Goal: Task Accomplishment & Management: Use online tool/utility

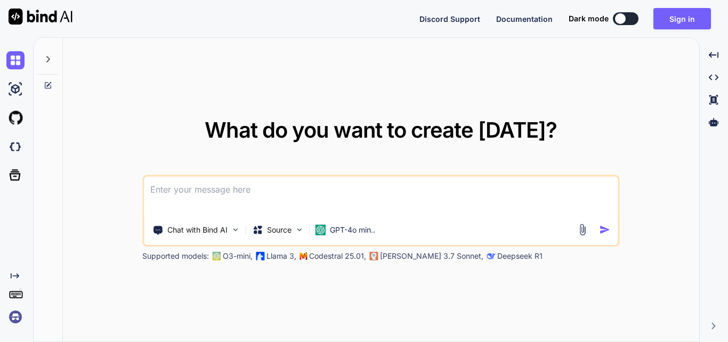
click at [318, 194] on textarea at bounding box center [381, 195] width 474 height 39
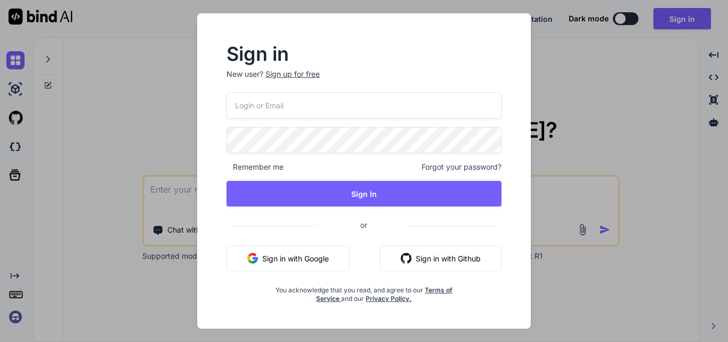
click at [281, 73] on div "Sign up for free" at bounding box center [292, 74] width 54 height 11
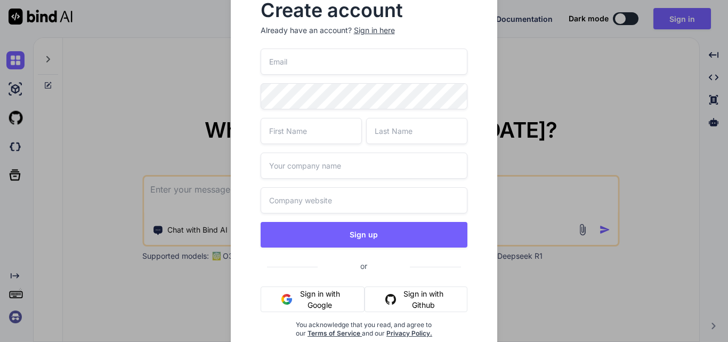
click at [325, 135] on input "text" at bounding box center [311, 131] width 101 height 26
type input "[PERSON_NAME]"
click at [397, 132] on input "text" at bounding box center [416, 131] width 101 height 26
type input "[PERSON_NAME]"
click at [354, 160] on input "text" at bounding box center [364, 165] width 207 height 26
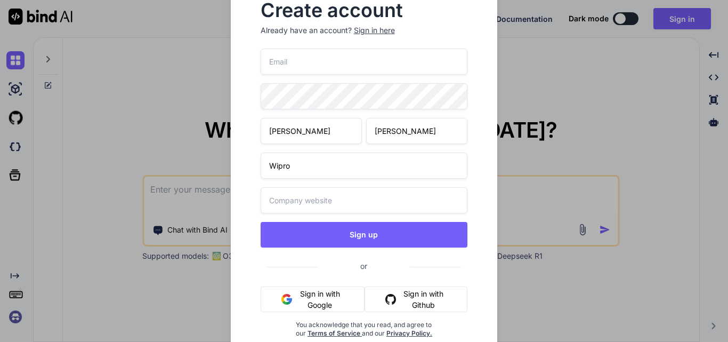
type input "Wipro"
click at [315, 64] on input "email" at bounding box center [364, 62] width 207 height 26
paste input "[EMAIL_ADDRESS][DOMAIN_NAME]"
type input "[EMAIL_ADDRESS][DOMAIN_NAME]"
click at [269, 200] on input "text" at bounding box center [364, 200] width 207 height 26
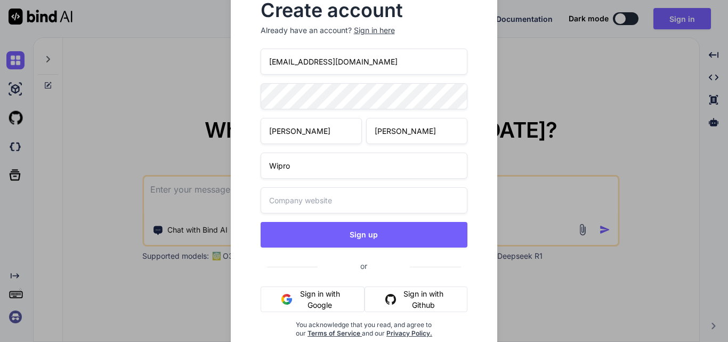
paste input "[URL][DOMAIN_NAME][DATE]"
type input "[URL][DOMAIN_NAME][DATE]"
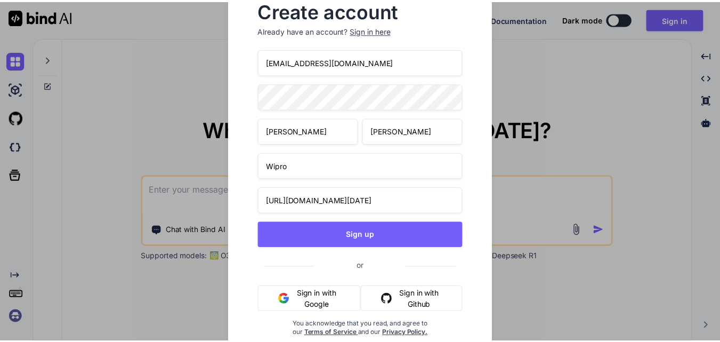
scroll to position [0, 0]
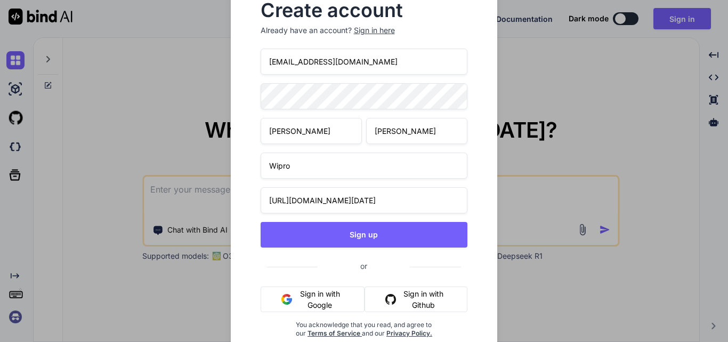
drag, startPoint x: 384, startPoint y: 55, endPoint x: 260, endPoint y: 60, distance: 124.3
click at [260, 60] on div "Create account Already have an account? Sign in here [EMAIL_ADDRESS][DOMAIN_NAM…" at bounding box center [364, 178] width 233 height 370
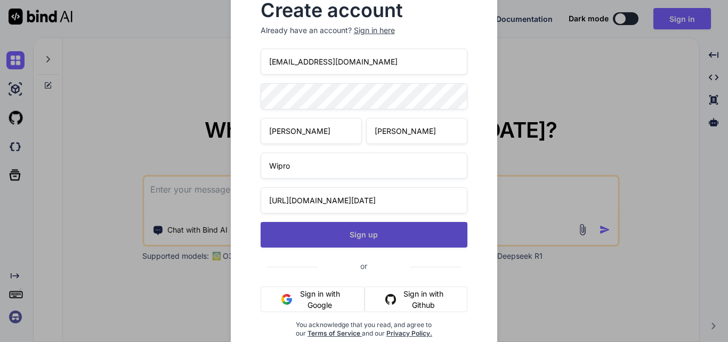
click at [341, 231] on button "Sign up" at bounding box center [364, 235] width 207 height 26
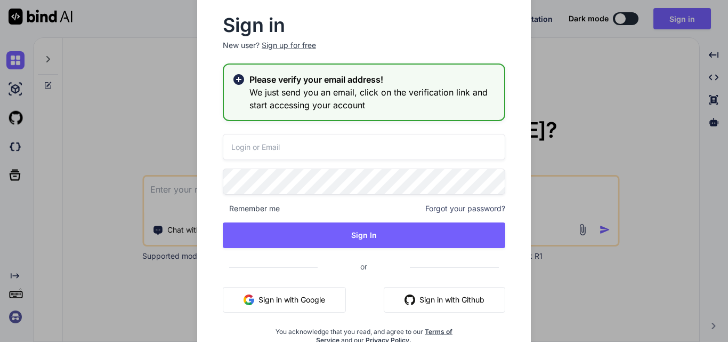
click at [293, 149] on input "email" at bounding box center [364, 147] width 283 height 26
paste input "[EMAIL_ADDRESS][DOMAIN_NAME]"
type input "[EMAIL_ADDRESS][DOMAIN_NAME]"
drag, startPoint x: 324, startPoint y: 227, endPoint x: 278, endPoint y: 159, distance: 81.6
click at [325, 227] on button "Sign In" at bounding box center [364, 235] width 283 height 26
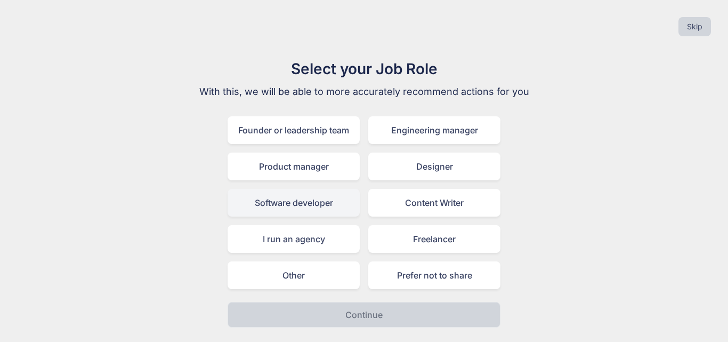
click at [277, 207] on div "Software developer" at bounding box center [294, 203] width 132 height 28
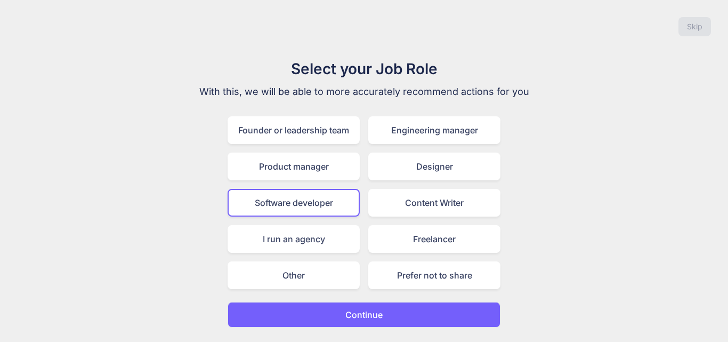
click at [350, 315] on p "Continue" at bounding box center [363, 314] width 37 height 13
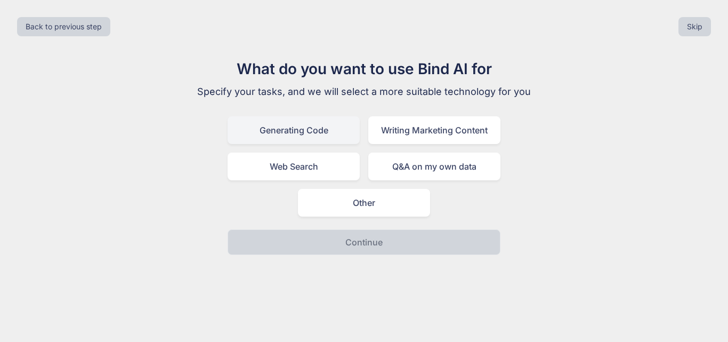
click at [295, 130] on div "Generating Code" at bounding box center [294, 130] width 132 height 28
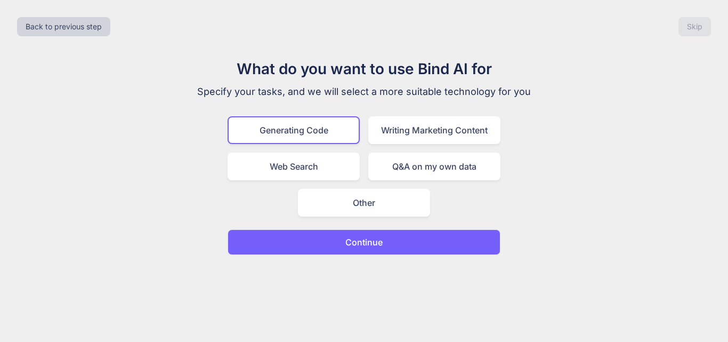
click at [329, 236] on button "Continue" at bounding box center [364, 242] width 273 height 26
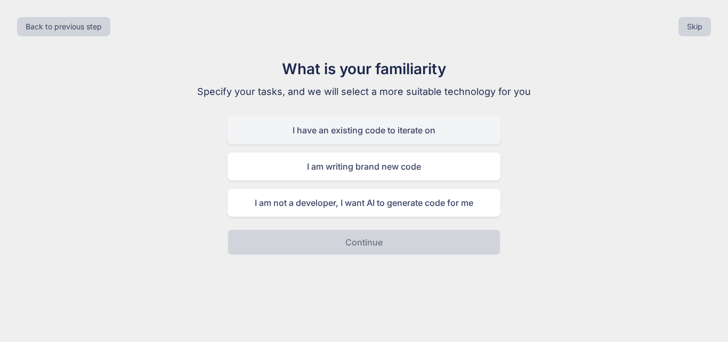
click at [315, 134] on div "I have an existing code to iterate on" at bounding box center [364, 130] width 273 height 28
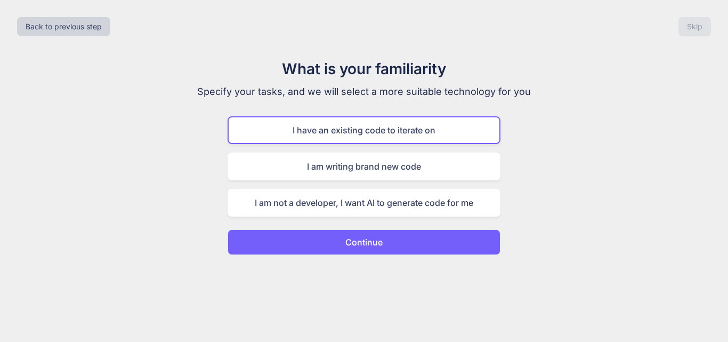
click at [335, 238] on button "Continue" at bounding box center [364, 242] width 273 height 26
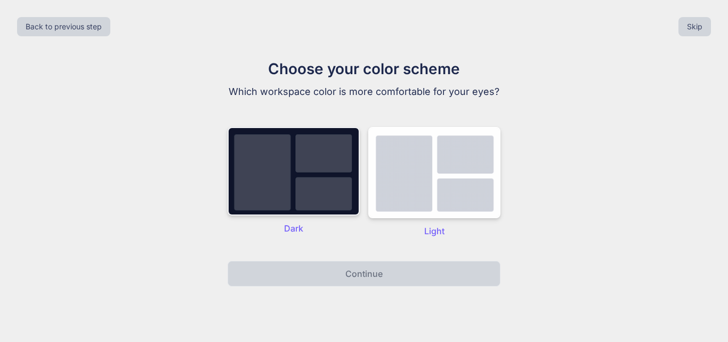
click at [269, 192] on img at bounding box center [294, 171] width 132 height 88
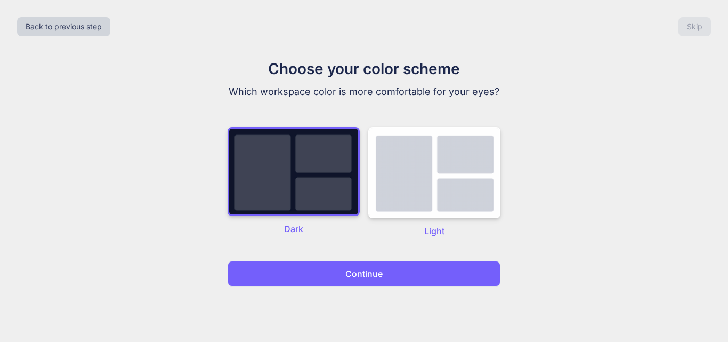
drag, startPoint x: 297, startPoint y: 267, endPoint x: 297, endPoint y: 259, distance: 7.5
click at [297, 267] on button "Continue" at bounding box center [364, 274] width 273 height 26
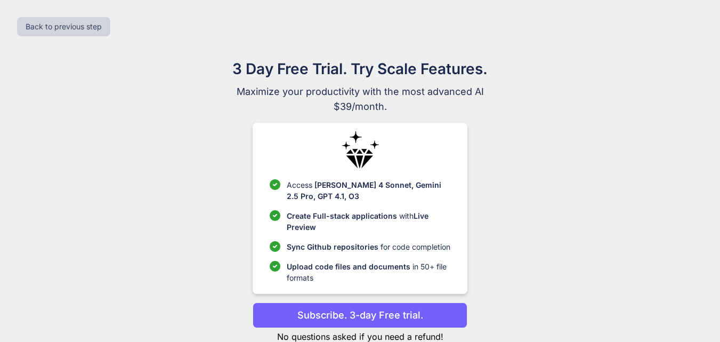
scroll to position [31, 0]
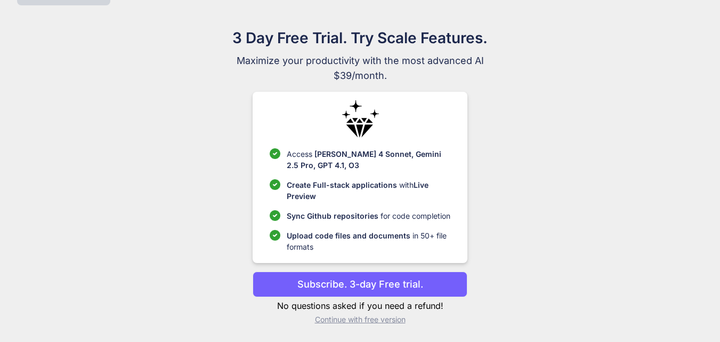
click at [330, 316] on p "Continue with free version" at bounding box center [360, 319] width 215 height 11
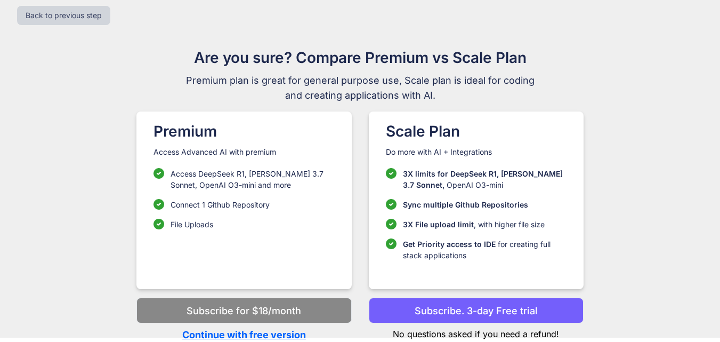
click at [235, 332] on p "Continue with free version" at bounding box center [243, 334] width 215 height 14
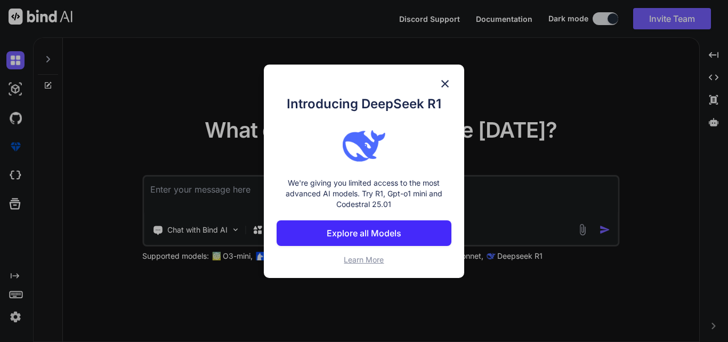
click at [445, 81] on img at bounding box center [445, 83] width 13 height 13
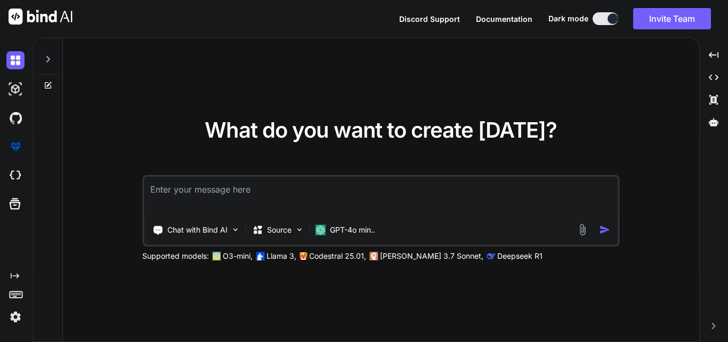
click at [185, 194] on textarea at bounding box center [381, 195] width 474 height 39
paste textarea "<table class="formk2-table"> <tbody> <tr> <td style="padding: 0px; width: 100%;…"
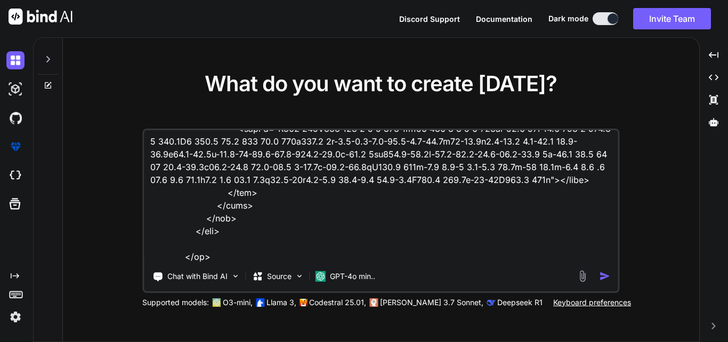
type textarea "<table class="formk2-table"> <tbody> <tr> <td style="padding: 0px; width: 100%;…"
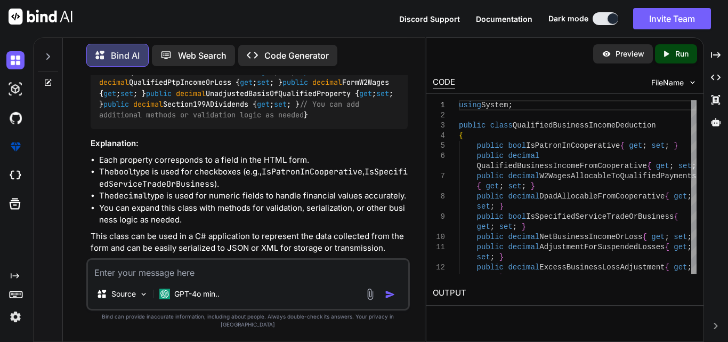
scroll to position [3291, 0]
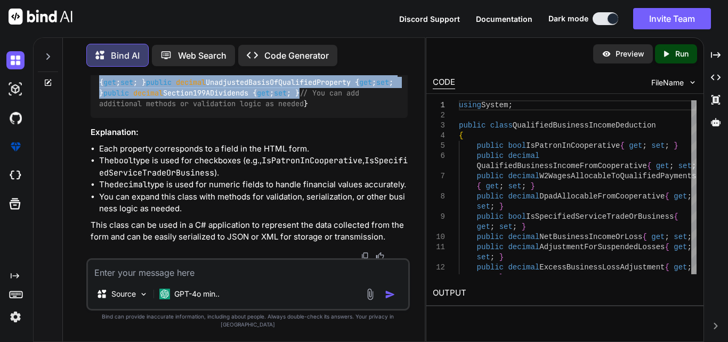
drag, startPoint x: 96, startPoint y: 142, endPoint x: 356, endPoint y: 135, distance: 259.7
click at [356, 118] on div "using System; public class QualifiedBusinessIncomeDeduction { public bool IsPat…" at bounding box center [249, 17] width 317 height 202
copy code "public class QualifiedBusinessIncomeDeduction { public bool IsPatronInCooperati…"
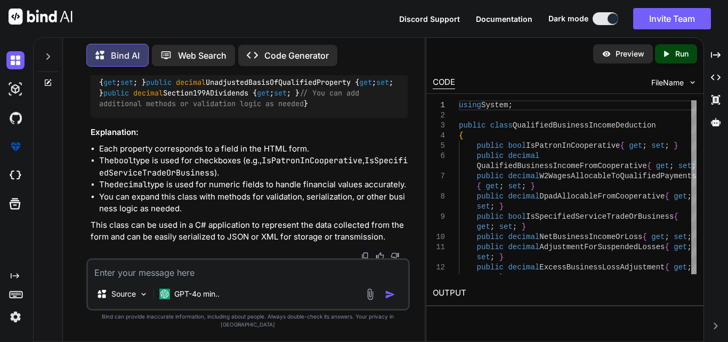
click at [122, 276] on textarea at bounding box center [248, 269] width 320 height 19
paste textarea "<table class="formk2-table"> <tbody> <tr> <td style="padding: 0px; width: 100%;…"
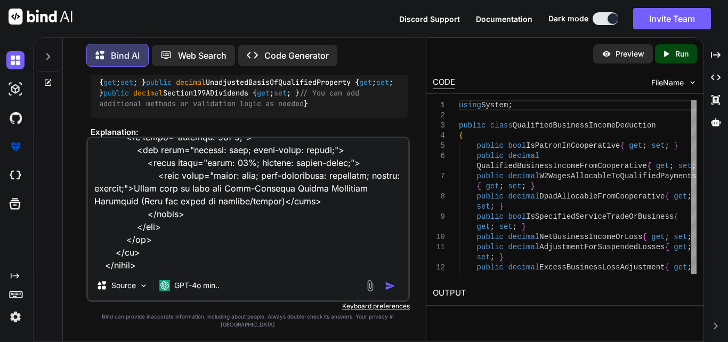
type textarea "<table class="formk2-table"> <tbody> <tr> <td style="padding: 0px; width: 100%;…"
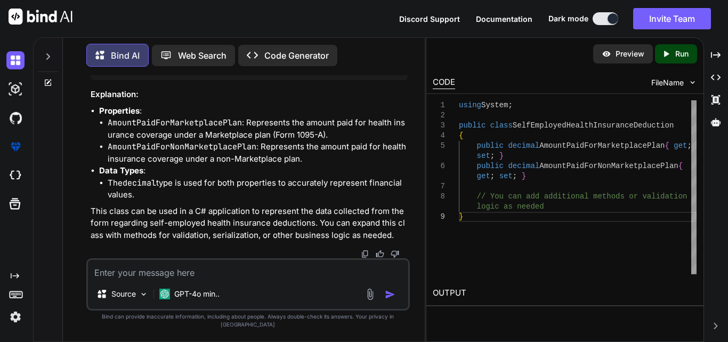
scroll to position [4278, 0]
drag, startPoint x: 373, startPoint y: 145, endPoint x: 115, endPoint y: 140, distance: 258.6
click at [115, 71] on code "using System; public class SelfEmployedHealthInsuranceDeduction { public decima…" at bounding box center [246, 50] width 295 height 44
copy code "public decimal AmountPaidForMarketplacePlan { get ; set ; } public decimal Amou…"
click at [154, 279] on textarea at bounding box center [248, 269] width 320 height 19
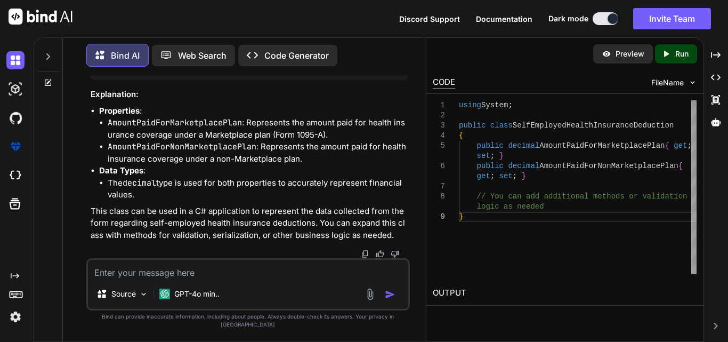
paste textarea "<table class="formk2-table"> <tbody> <tr> <td style="padding: 0px; width: 100%;…"
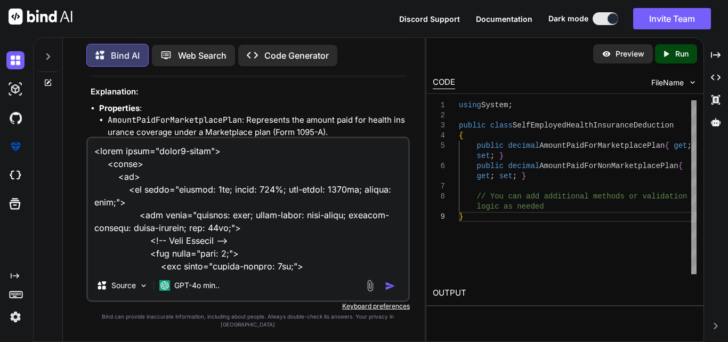
scroll to position [2074, 0]
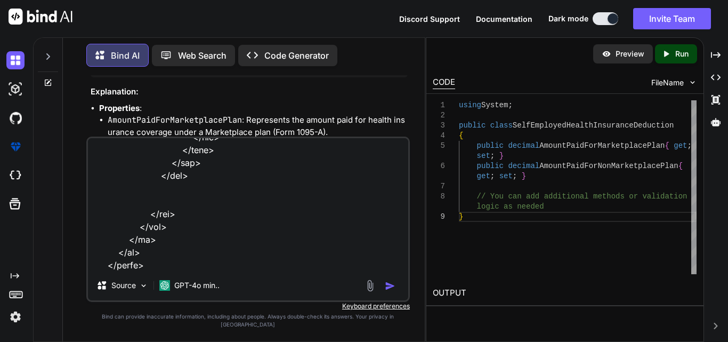
type textarea "<table class="formk2-table"> <tbody> <tr> <td style="padding: 0px; width: 100%;…"
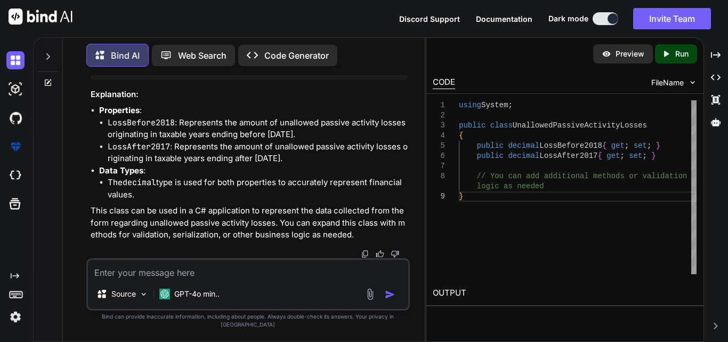
scroll to position [5604, 0]
drag, startPoint x: 310, startPoint y: 147, endPoint x: 117, endPoint y: 141, distance: 193.1
click at [117, 80] on div "using System; public class UnallowedPassiveActivityLosses { public decimal Loss…" at bounding box center [249, 55] width 317 height 50
copy code "public decimal LossBefore2018 { get ; set ; } public decimal LossAfter2017 { ge…"
click at [124, 279] on textarea at bounding box center [248, 269] width 320 height 19
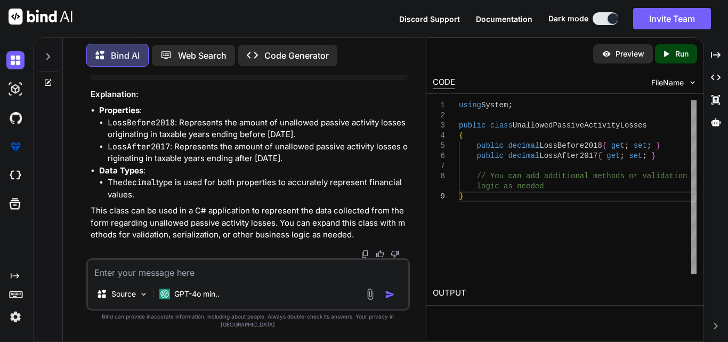
paste textarea "<table class="formk2-table"> <tbody> <tr> <td style="padding: 0px; width: 100%;…"
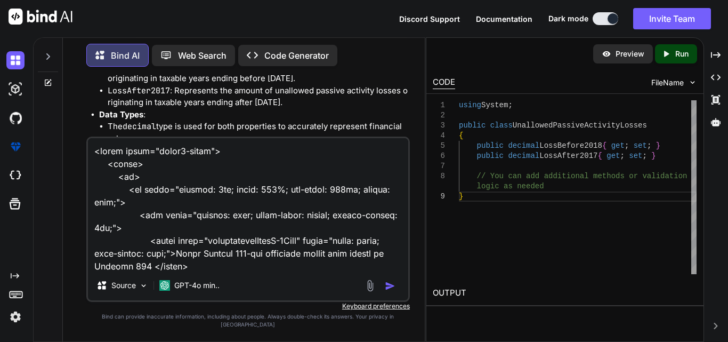
scroll to position [346, 0]
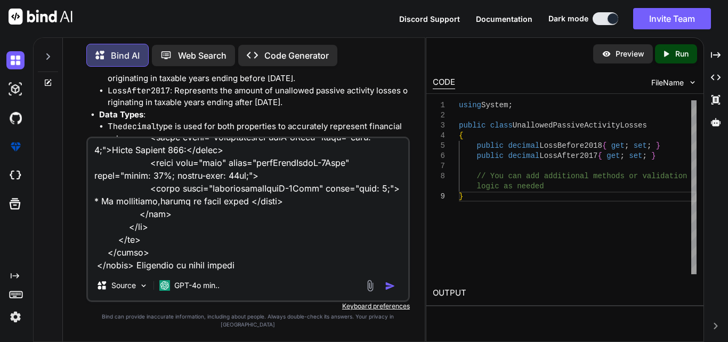
type textarea "<table class="formk2-table"> <tbody> <tr> <td style="padding: 0px; width: 100%;…"
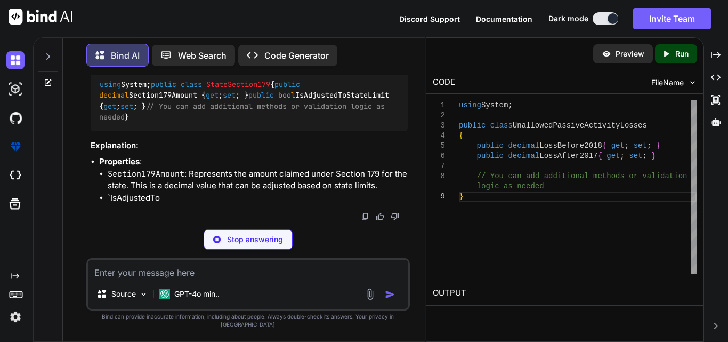
scroll to position [6180, 0]
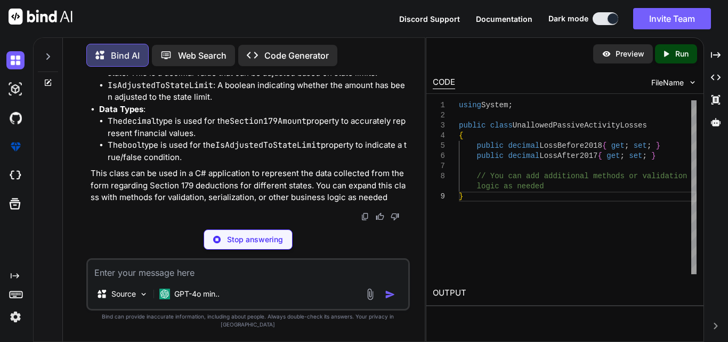
drag, startPoint x: 337, startPoint y: 127, endPoint x: 115, endPoint y: 123, distance: 222.9
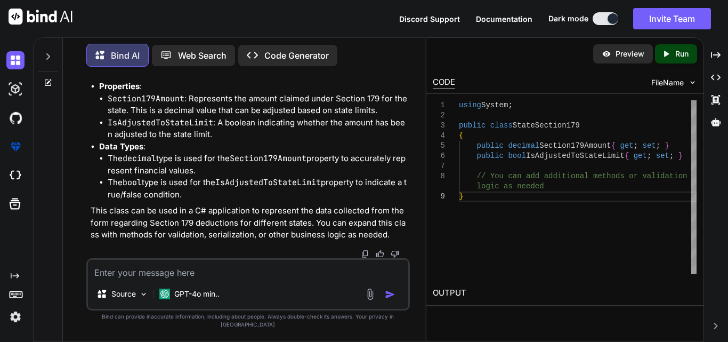
copy code "public decimal Section179Amount { get ; set ; } public bool IsAdjustedToStateLi…"
click at [271, 56] on div "using System; public class StateSection179 { public decimal Section179Amount { …" at bounding box center [249, 25] width 317 height 61
drag, startPoint x: 326, startPoint y: 122, endPoint x: 114, endPoint y: 119, distance: 211.6
click at [114, 56] on div "using System; public class StateSection179 { public decimal Section179Amount { …" at bounding box center [249, 25] width 317 height 61
drag, startPoint x: 346, startPoint y: 129, endPoint x: 114, endPoint y: 117, distance: 233.2
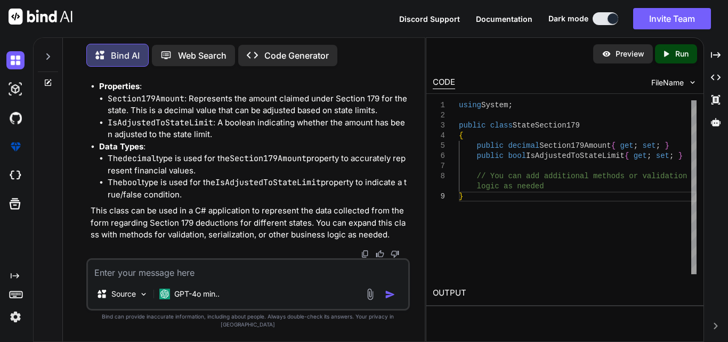
click at [114, 56] on div "using System; public class StateSection179 { public decimal Section179Amount { …" at bounding box center [249, 25] width 317 height 61
copy code "public decimal Section179Amount { get ; set ; } public bool IsAdjustedToStateLi…"
click at [321, 56] on div "using System; public class StateSection179 { public decimal Section179Amount { …" at bounding box center [249, 25] width 317 height 61
click at [325, 56] on div "using System; public class StateSection179 { public decimal Section179Amount { …" at bounding box center [249, 25] width 317 height 61
drag, startPoint x: 321, startPoint y: 119, endPoint x: 116, endPoint y: 117, distance: 204.7
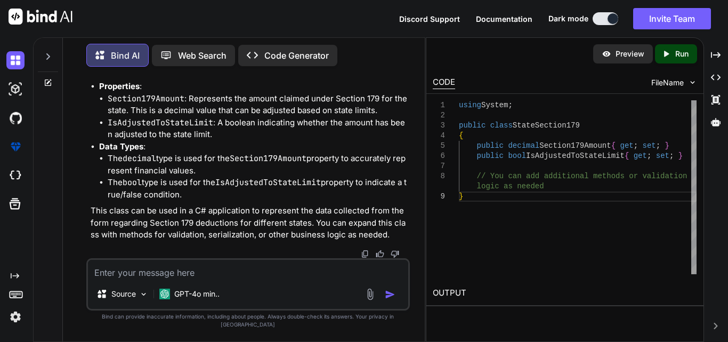
click at [116, 56] on div "using System; public class StateSection179 { public decimal Section179Amount { …" at bounding box center [249, 25] width 317 height 61
copy code "public decimal Section179Amount { get ; set ; }"
click at [121, 275] on textarea at bounding box center [248, 269] width 320 height 19
paste textarea "<table class="formk2-table"> <tbody> <tr> <td style="padding: 0px; width: 100%;…"
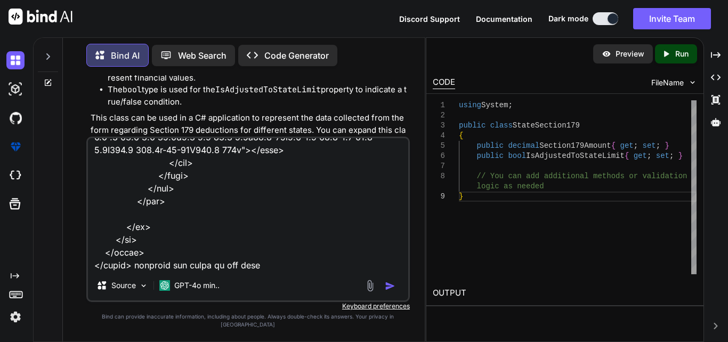
type textarea "<table class="formk2-table"> <tbody> <tr> <td style="padding: 0px; width: 100%;…"
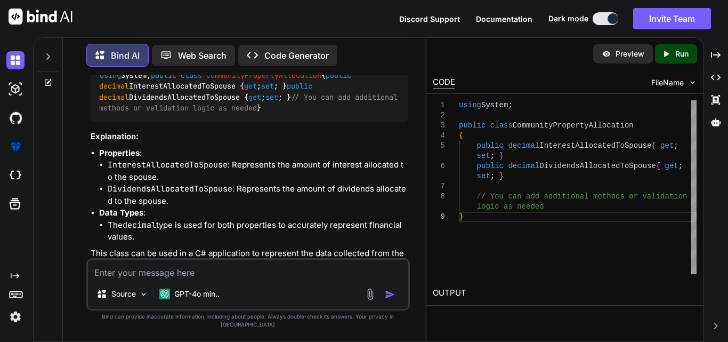
scroll to position [7134, 0]
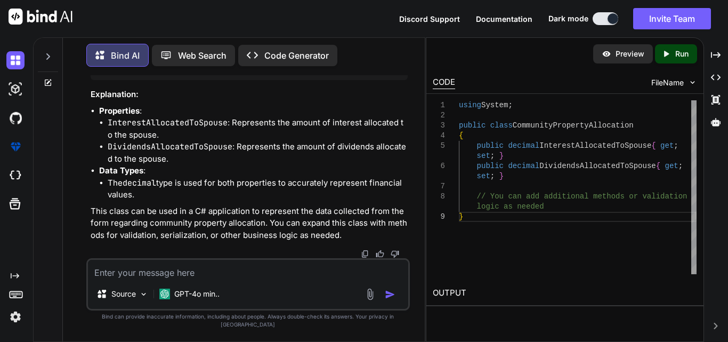
drag, startPoint x: 358, startPoint y: 136, endPoint x: 116, endPoint y: 123, distance: 241.8
click at [116, 80] on div "using System; public class CommunityPropertyAllocation { public decimal Interes…" at bounding box center [249, 49] width 317 height 61
copy code "public decimal InterestAllocatedToSpouse { get ; set ; } public decimal Dividen…"
click at [127, 279] on textarea at bounding box center [248, 269] width 320 height 19
paste textarea "<table class="formk2-table"> <tbody> <tr style="border-bottom: 1px solid gray;"…"
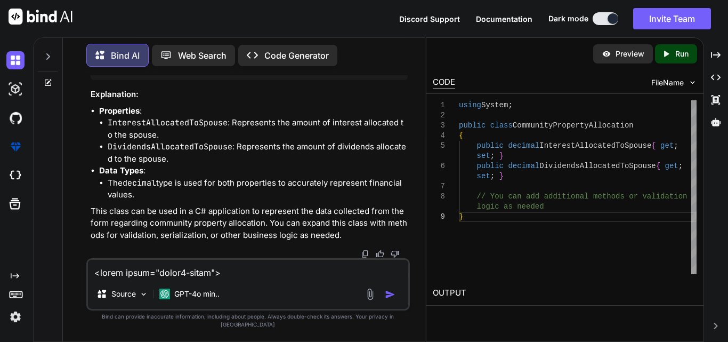
scroll to position [3826, 0]
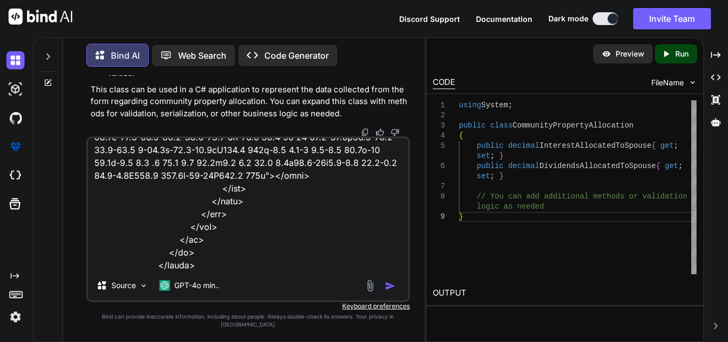
type textarea "<table class="formk2-table"> <tbody> <tr style="border-bottom: 1px solid gray;"…"
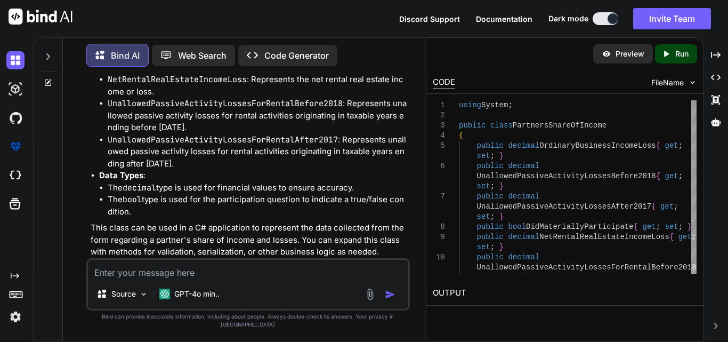
scroll to position [8994, 0]
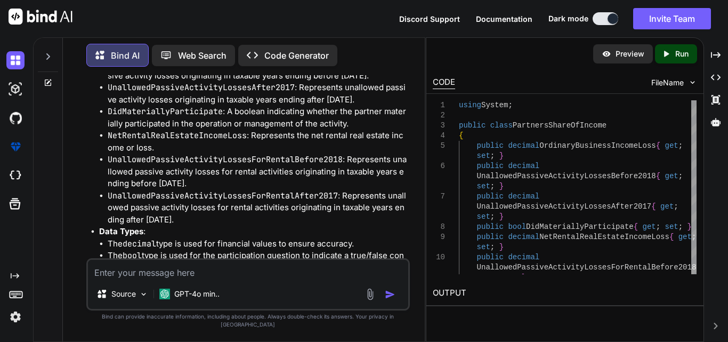
drag, startPoint x: 103, startPoint y: 227, endPoint x: 117, endPoint y: 187, distance: 43.0
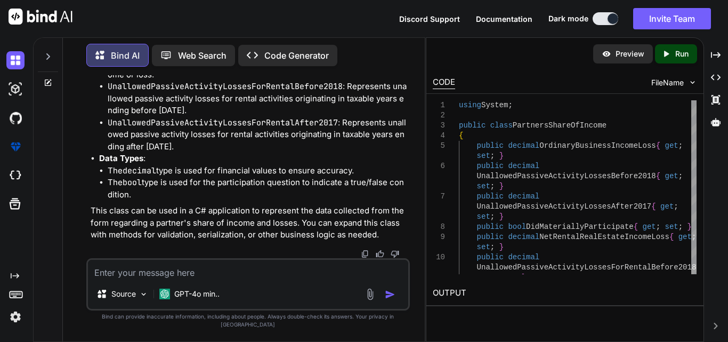
scroll to position [9154, 0]
drag, startPoint x: 112, startPoint y: 184, endPoint x: 280, endPoint y: 138, distance: 174.3
copy code "public decimal OrdinaryBusinessIncomeLoss { get ; set ; } public decimal Unallo…"
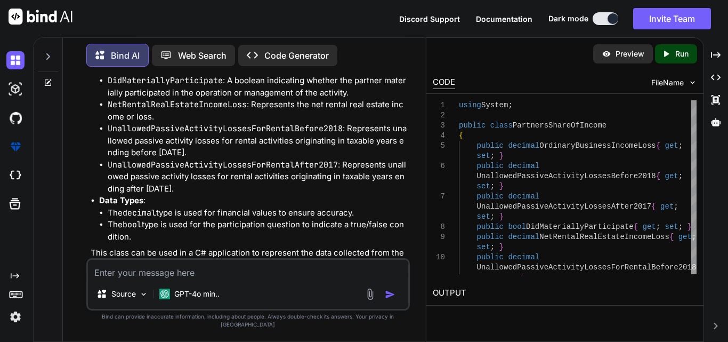
scroll to position [9047, 0]
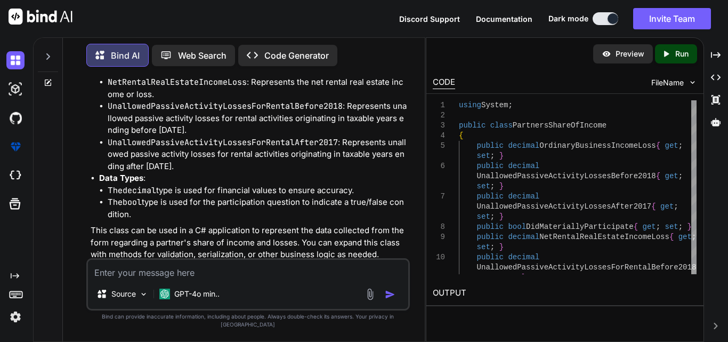
copy code "public decimal OrdinaryBusinessIncomeLoss { get ; set ; } public decimal Unallo…"
click at [141, 278] on textarea at bounding box center [248, 269] width 320 height 19
paste textarea "<tr style="border-bottom: 1px solid gray;"> <td style="padding: 0px; width: 50%…"
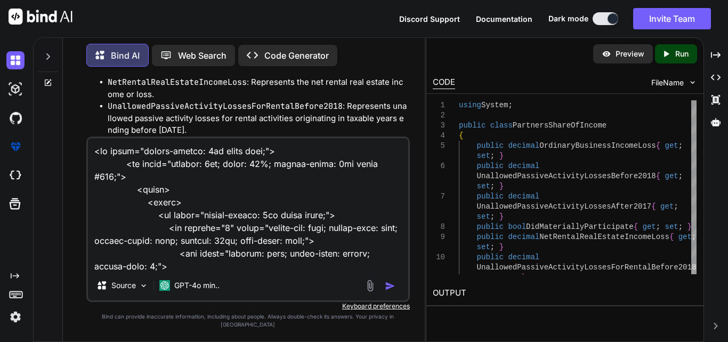
scroll to position [3801, 0]
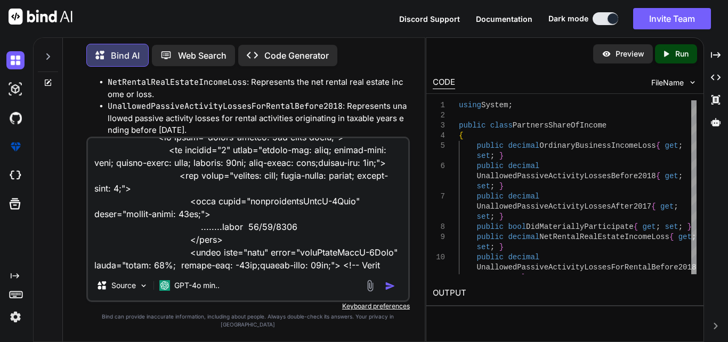
type textarea "<tr style="border-bottom: 1px solid gray;"> <td style="padding: 0px; width: 50%…"
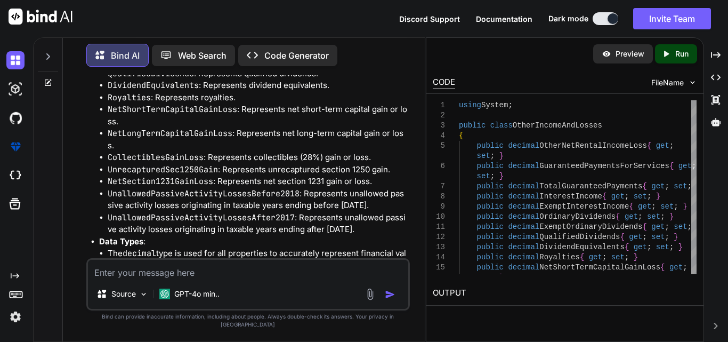
scroll to position [11244, 0]
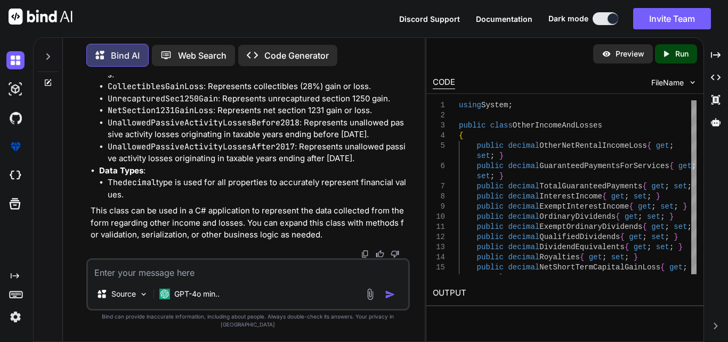
drag, startPoint x: 114, startPoint y: 118, endPoint x: 132, endPoint y: 150, distance: 36.8
click at [145, 279] on textarea at bounding box center [248, 269] width 320 height 19
paste textarea "<tr> <td class="inputWithOptionContainerFormK-1Main" style="padding: 6px 0;"> <…"
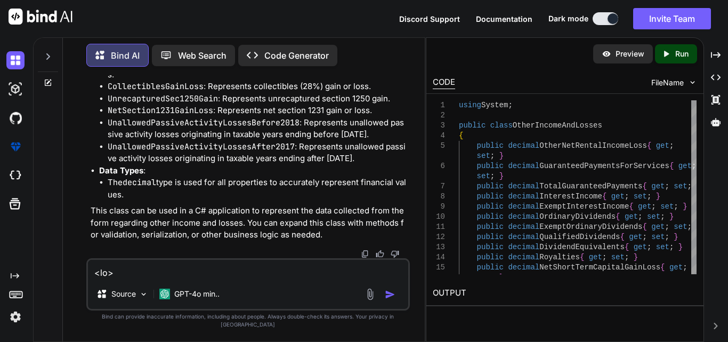
scroll to position [6168, 0]
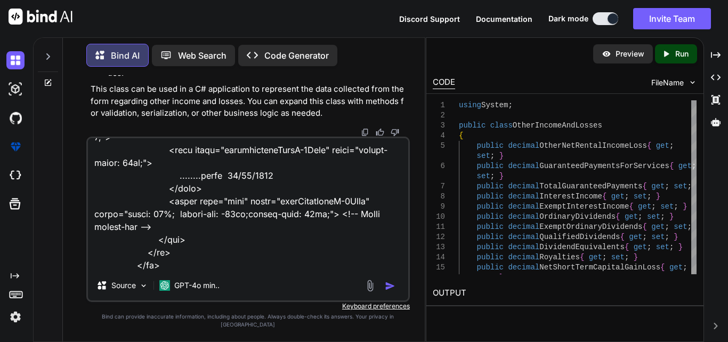
type textarea "<tr> <td class="inputWithOptionContainerFormK-1Main" style="padding: 6px 0;"> <…"
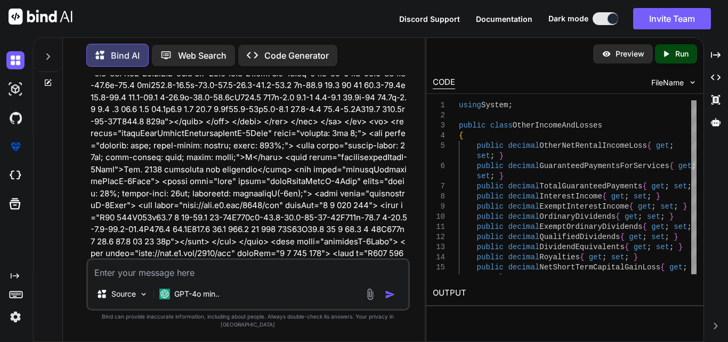
scroll to position [11786, 0]
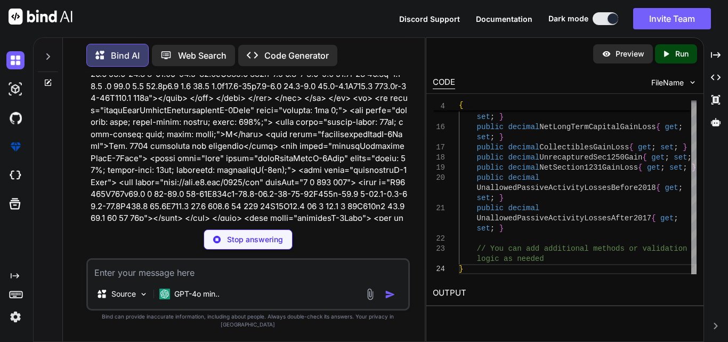
type textarea "x"
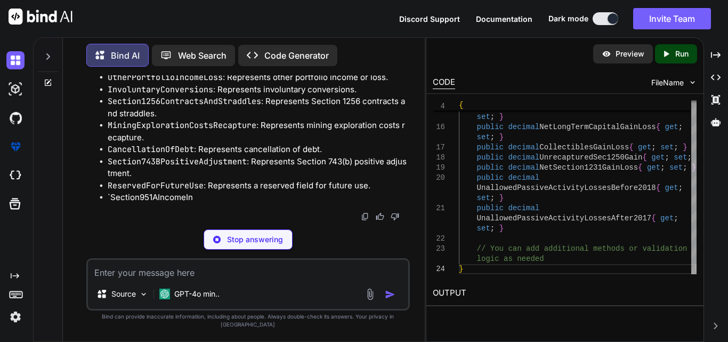
scroll to position [14238, 0]
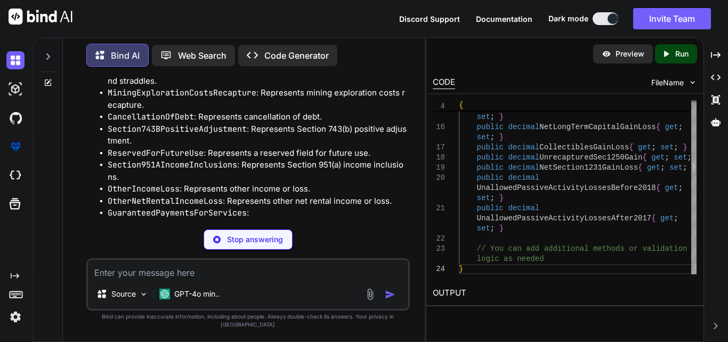
drag, startPoint x: 130, startPoint y: 199, endPoint x: 114, endPoint y: 118, distance: 82.0
copy code "public decimal OtherPortfolioIncomeLoss { get ; set ; } public decimal Involunt…"
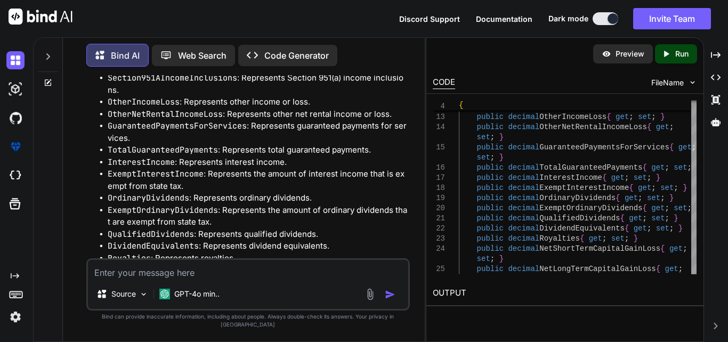
scroll to position [14451, 0]
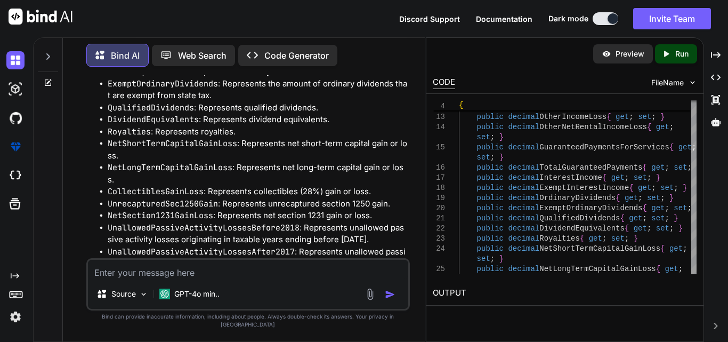
click at [127, 279] on textarea at bounding box center [248, 269] width 320 height 19
paste textarea "<tr> <td colspan="5" style="padding: 10px;"> <table style="width: 100%; border-…"
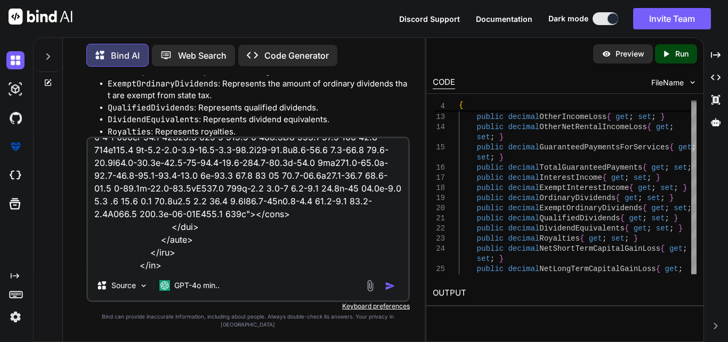
type textarea "<tr> <td colspan="5" style="padding: 10px;"> <table style="width: 100%; border-…"
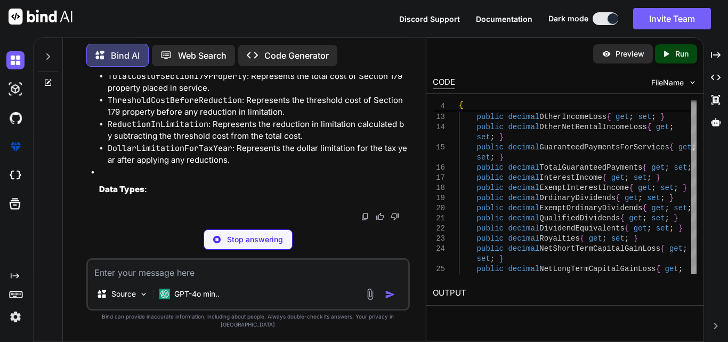
scroll to position [16562, 0]
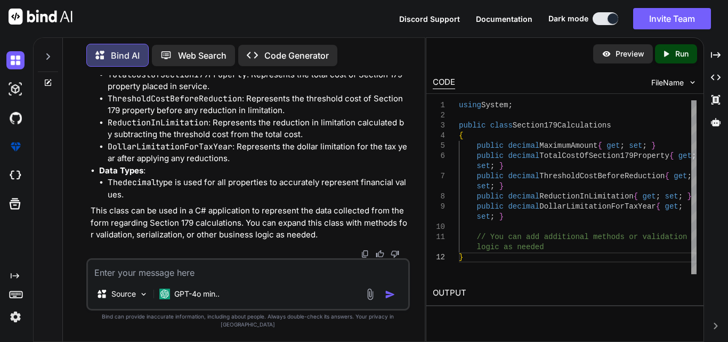
drag, startPoint x: 367, startPoint y: 151, endPoint x: 116, endPoint y: 112, distance: 254.6
copy code "public decimal MaximumAmount { get ; set ; } public decimal TotalCostOfSection1…"
click at [135, 279] on textarea at bounding box center [248, 269] width 320 height 19
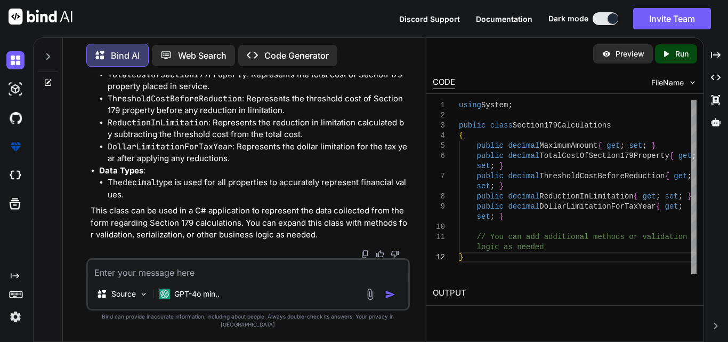
paste textarea "<table style="width: 87%; border-collapse: collapse; margin-top: 0px;"> <tr> <t…"
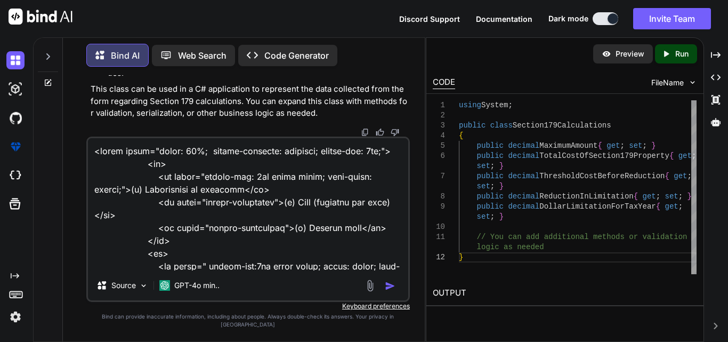
scroll to position [4044, 0]
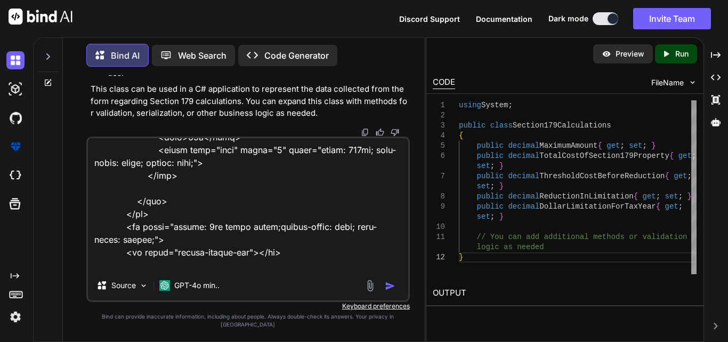
type textarea "<table style="width: 87%; border-collapse: collapse; margin-top: 0px;"> <tr> <t…"
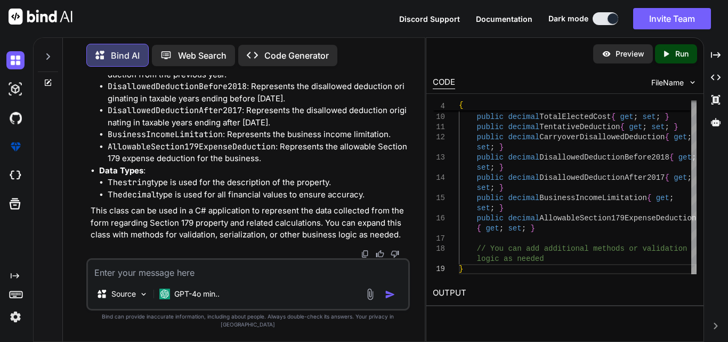
scroll to position [18737, 0]
drag, startPoint x: 400, startPoint y: 183, endPoint x: 106, endPoint y: 119, distance: 301.1
copy code "public string DescriptionOfProperty { get ; set ; } public decimal CostBusiness…"
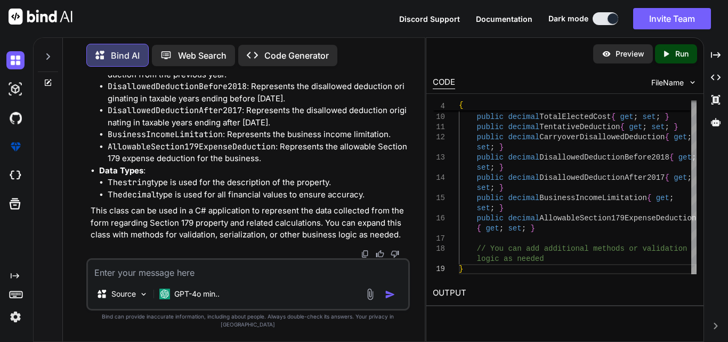
click at [157, 279] on textarea at bounding box center [248, 269] width 320 height 19
paste textarea "<tr> <td colspan="5"> <table style="width: 100%; border-collapse: collapse;marg…"
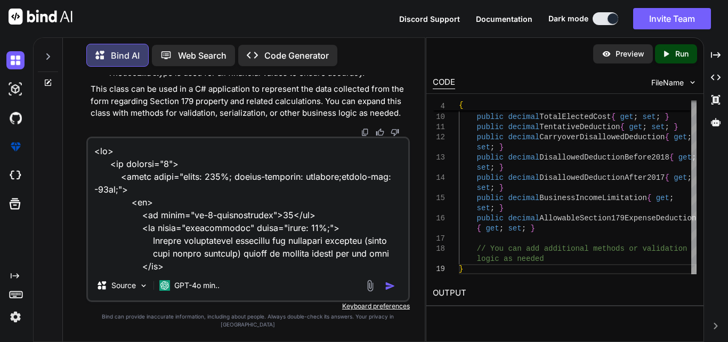
scroll to position [1536, 0]
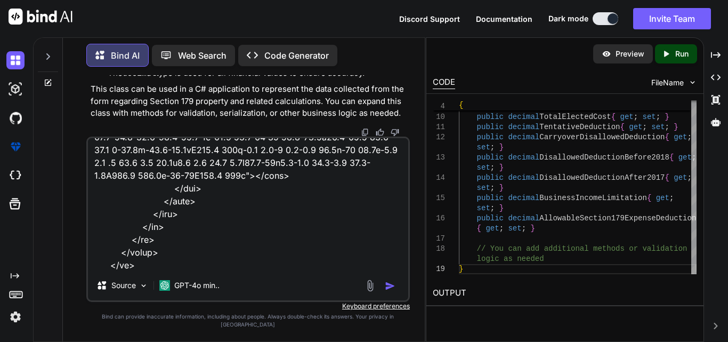
type textarea "<tr> <td colspan="5"> <table style="width: 100%; border-collapse: collapse;marg…"
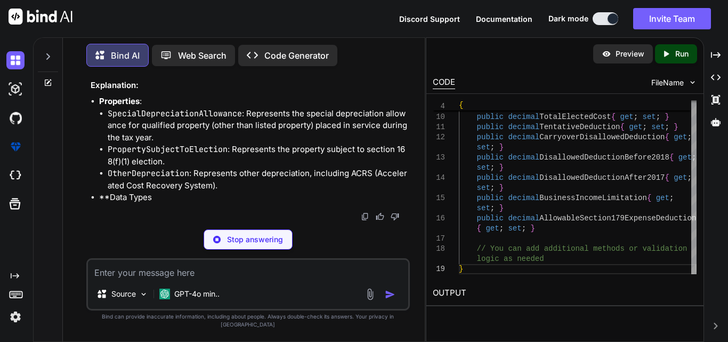
scroll to position [20178, 0]
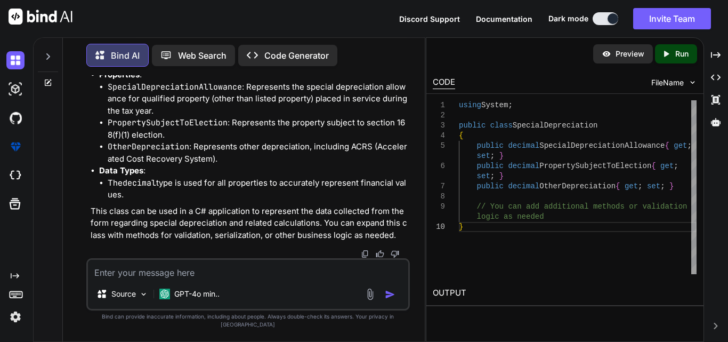
drag, startPoint x: 325, startPoint y: 133, endPoint x: 116, endPoint y: 112, distance: 210.5
click at [116, 44] on div "using System; public class SpecialDepreciation { public decimal SpecialDeprecia…" at bounding box center [249, 8] width 317 height 71
copy code "public decimal SpecialDepreciationAllowance { get ; set ; } public decimal Prop…"
click at [183, 279] on textarea at bounding box center [248, 269] width 320 height 19
paste textarea "<tr> <td colspan="5" style="padding: 10px;border-bottom: 1px solid #000;"> <tab…"
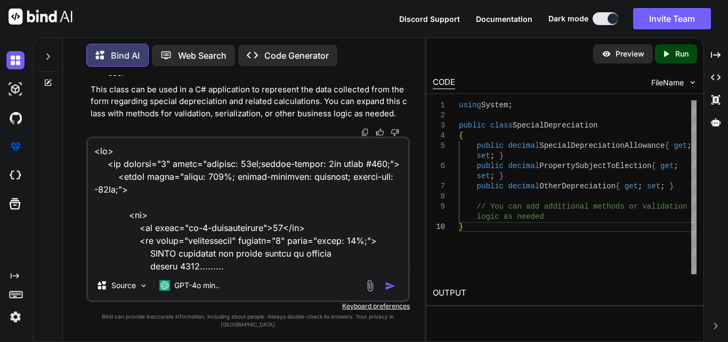
scroll to position [666, 0]
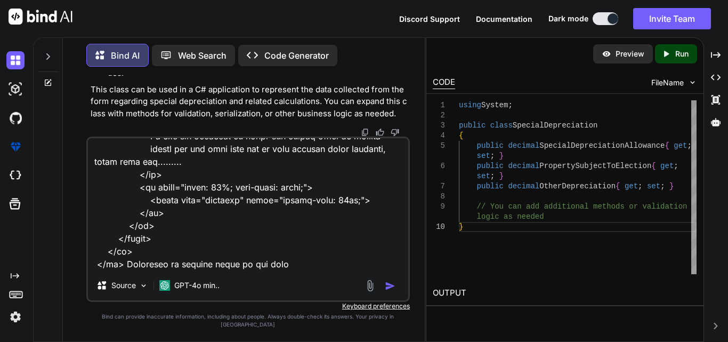
type textarea "<tr> <td colspan="5" style="padding: 10px;border-bottom: 1px solid #000;"> <tab…"
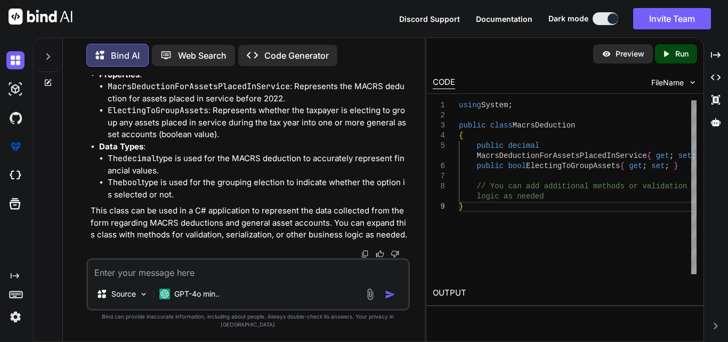
scroll to position [20977, 0]
drag, startPoint x: 326, startPoint y: 115, endPoint x: 111, endPoint y: 103, distance: 215.7
click at [111, 44] on div "using System; public class MacrsDeduction { public decimal MacrsDeductionForAss…" at bounding box center [249, 13] width 317 height 61
copy code "public decimal MacrsDeductionForAssetsPlacedInService { get ; set ; } public bo…"
click at [203, 273] on textarea at bounding box center [248, 269] width 320 height 19
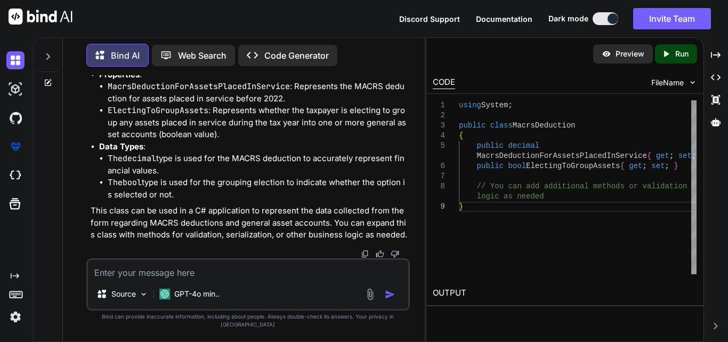
paste textarea "<table class="formk2-table"> <tr> <th class="th-css-used1">(a) Classification o…"
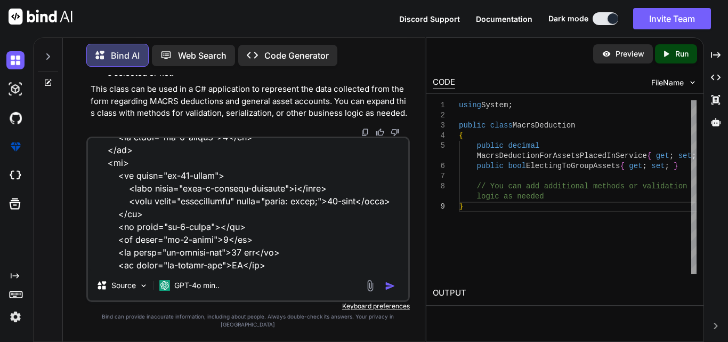
type textarea "<table class="formk2-table"> <tr> <th class="th-css-used1">(a) Classification o…"
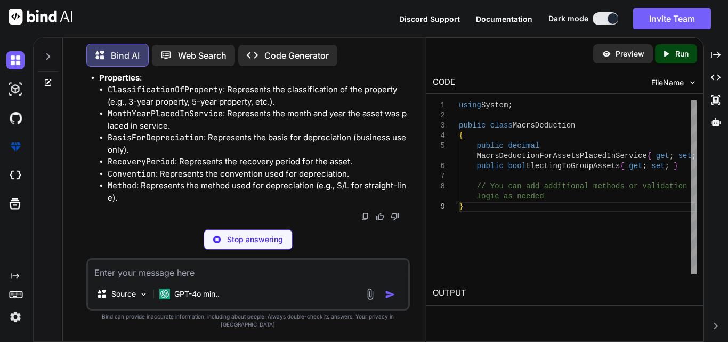
scroll to position [22256, 0]
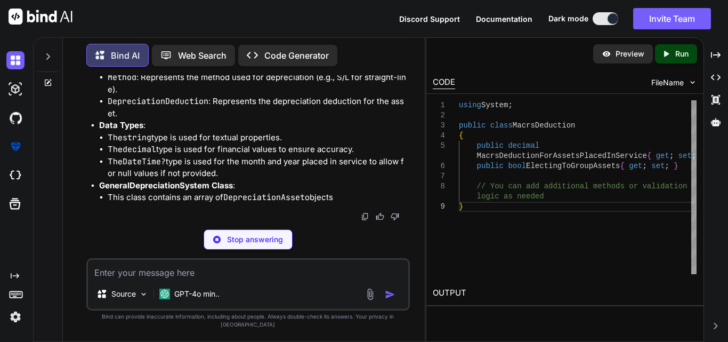
drag, startPoint x: 350, startPoint y: 189, endPoint x: 114, endPoint y: 117, distance: 246.9
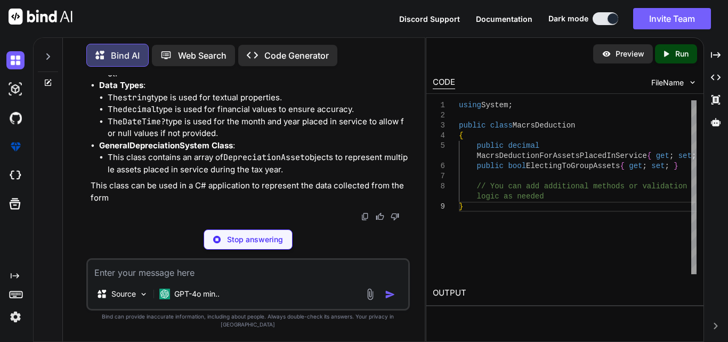
copy code "public string ClassificationOfProperty { get ; set ; } public DateTime? MonthYe…"
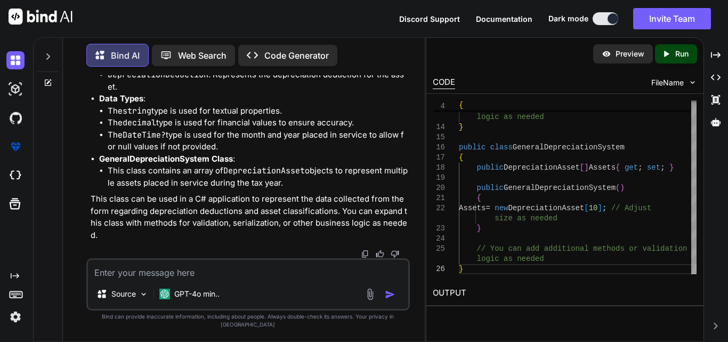
scroll to position [22416, 0]
click at [158, 279] on textarea at bounding box center [248, 269] width 320 height 19
paste textarea "<tr> <td style="width: 5%; color: black; font-weight: bold;">21</td> <td class=…"
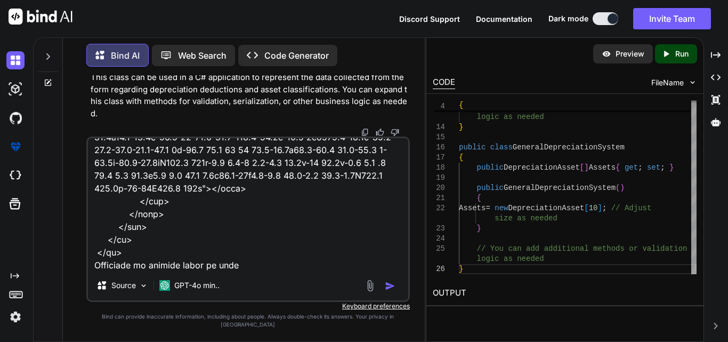
type textarea "<tr> <td style="width: 5%; color: black; font-weight: bold;">21</td> <td class=…"
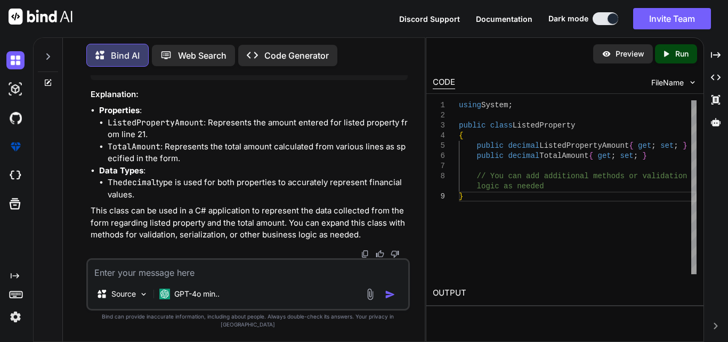
scroll to position [23508, 0]
drag, startPoint x: 292, startPoint y: 150, endPoint x: 118, endPoint y: 139, distance: 174.7
click at [118, 80] on div "using System; public class ListedProperty { public decimal ListedPropertyAmount…" at bounding box center [249, 49] width 317 height 61
copy code "public decimal ListedPropertyAmount { get ; set ; } public decimal TotalAmount …"
click at [111, 275] on textarea at bounding box center [248, 269] width 320 height 19
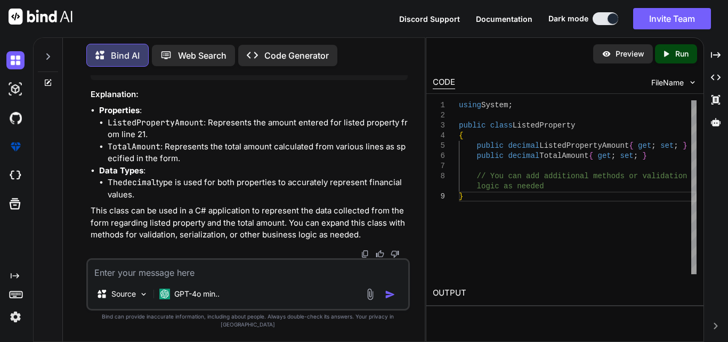
paste textarea "<tr class="border-bottom-row"> <td style="width: 5%; color: black; font-weight:…"
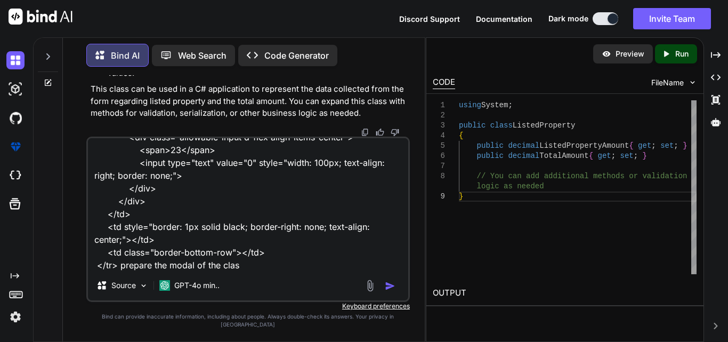
type textarea "<tr class="border-bottom-row"> <td style="width: 5%; color: black; font-weight:…"
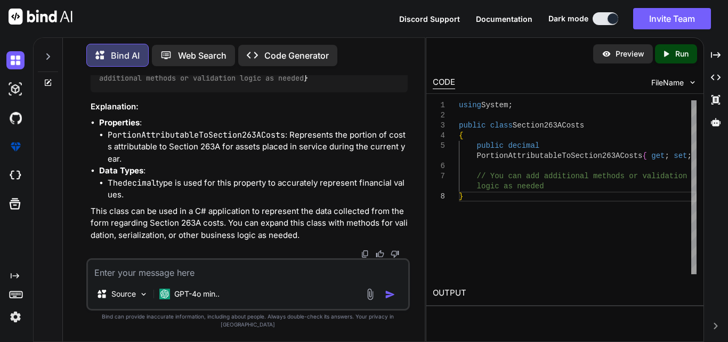
scroll to position [23965, 0]
drag, startPoint x: 116, startPoint y: 190, endPoint x: 399, endPoint y: 190, distance: 282.5
click at [399, 84] on code "using System; public class Section263ACosts { public decimal PortionAttributabl…" at bounding box center [250, 67] width 303 height 33
copy code "public decimal PortionAttributableToSection263ACosts { get ; set ;"
click at [154, 279] on textarea at bounding box center [248, 269] width 320 height 19
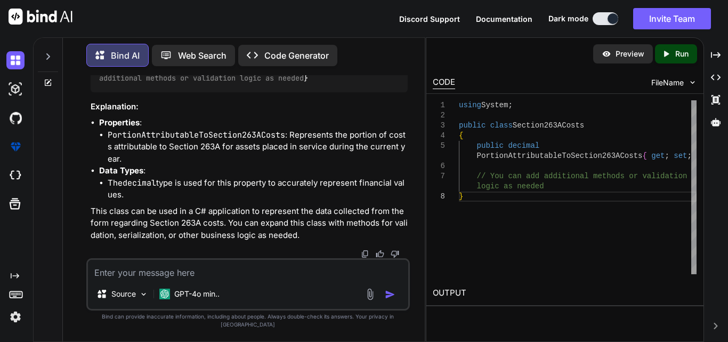
paste textarea "<tr> <td style="width: 5%; color: black; font-weight: bold;">24a</td> <td class…"
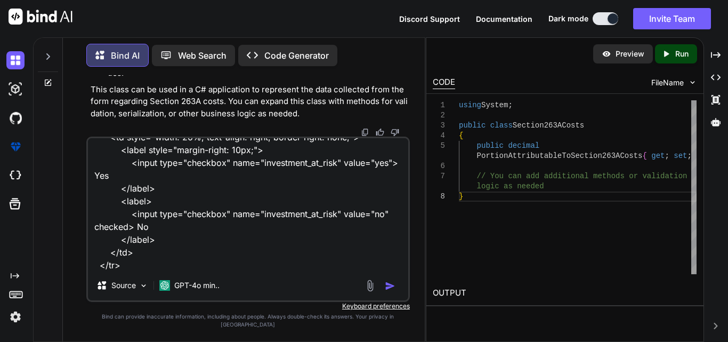
scroll to position [24179, 0]
type textarea "<tr> <td style="width: 5%; color: black; font-weight: bold;">24a</td> <td class…"
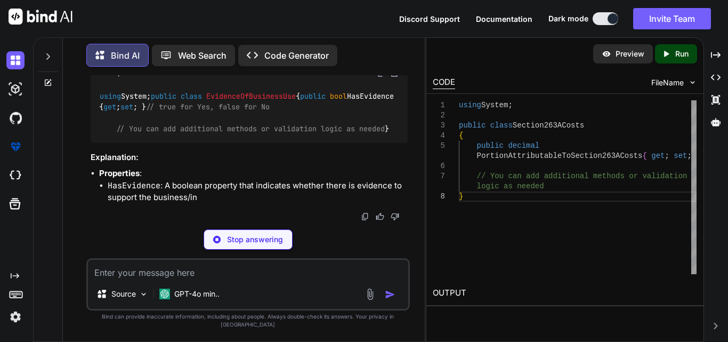
scroll to position [24487, 0]
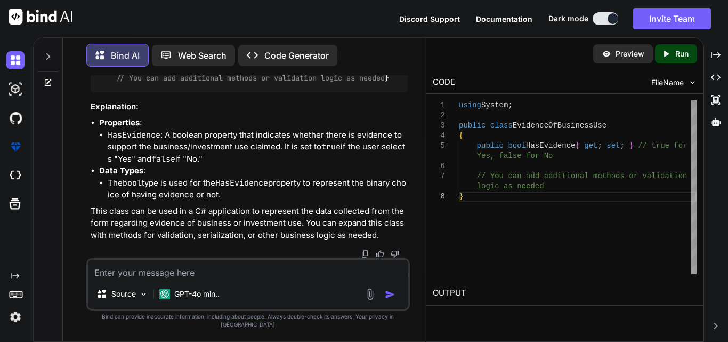
drag, startPoint x: 277, startPoint y: 140, endPoint x: 116, endPoint y: 142, distance: 161.0
click at [116, 84] on code "using System; public class EvidenceOfBusinessUse { public bool HasEvidence { ge…" at bounding box center [248, 62] width 299 height 44
copy code "public bool HasEvidence { get ; set ; }"
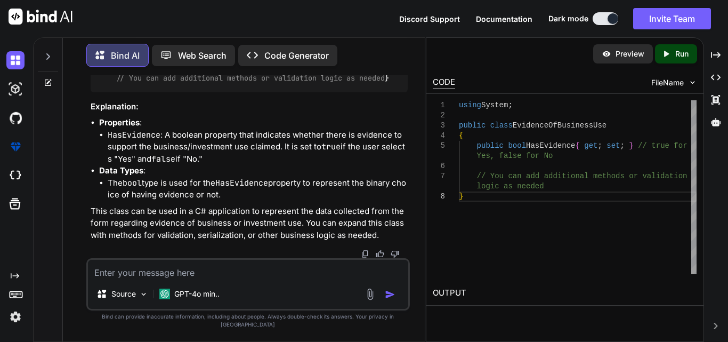
click at [136, 279] on textarea at bounding box center [248, 269] width 320 height 19
paste textarea "<tr class="border-bottom-row"> <td style="width: 5%; color: black; font-weight:…"
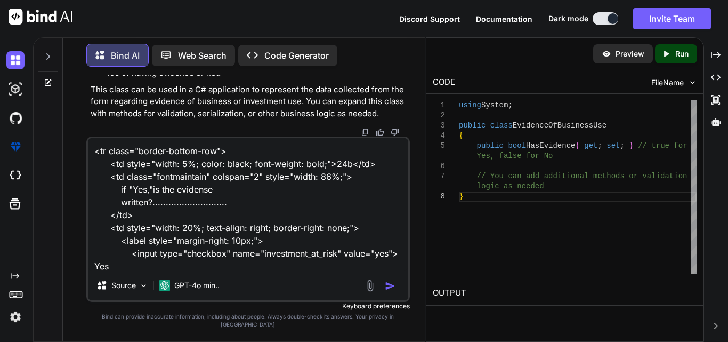
scroll to position [91, 0]
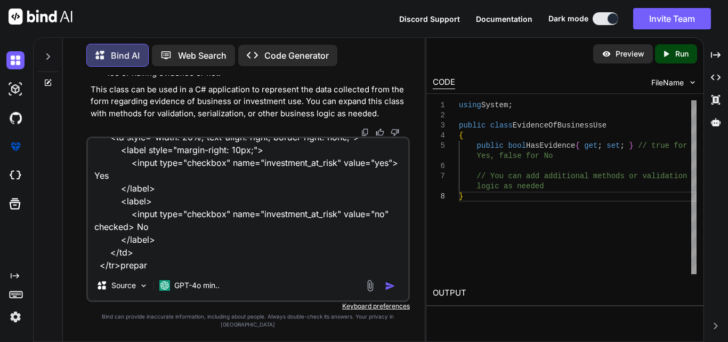
type textarea "<tr class="border-bottom-row"> <td style="width: 5%; color: black; font-weight:…"
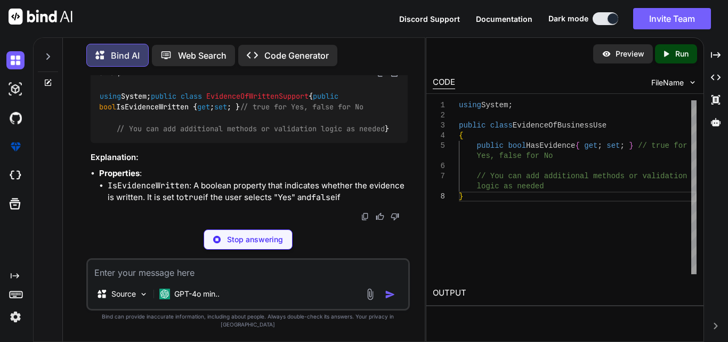
scroll to position [24931, 0]
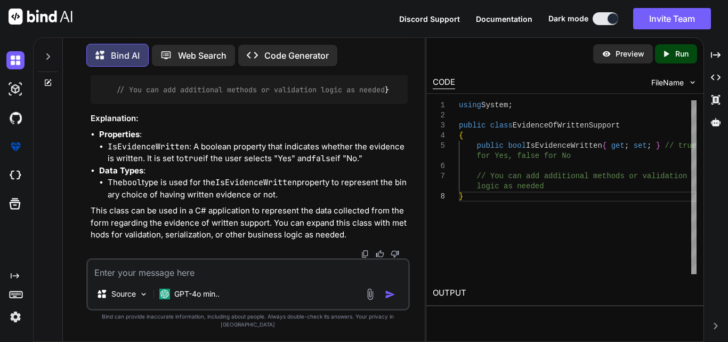
drag, startPoint x: 304, startPoint y: 172, endPoint x: 116, endPoint y: 174, distance: 188.2
click at [116, 95] on code "using System; public class EvidenceOfWrittenSupport { public bool IsEvidenceWri…" at bounding box center [244, 74] width 291 height 44
copy code "public bool IsEvidenceWritten { get ; set ; }"
click at [130, 273] on textarea at bounding box center [248, 269] width 320 height 19
paste textarea "<tr class="border-bottom-row"> <td style="width: 5%; color: black; font-weight:…"
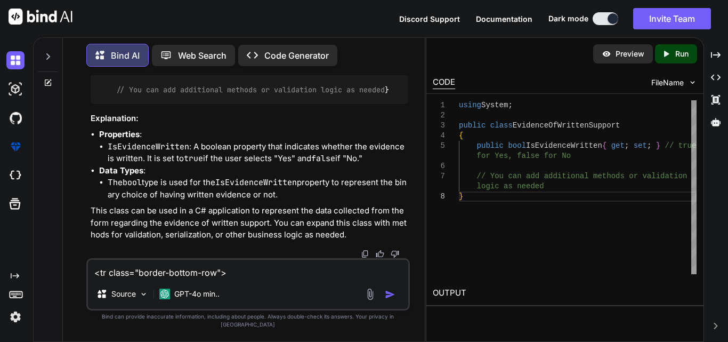
scroll to position [91, 0]
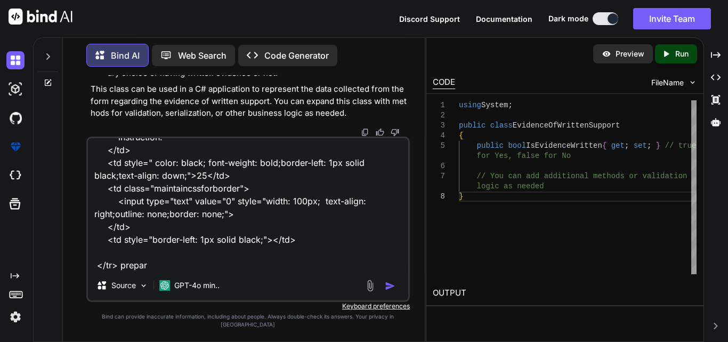
type textarea "<tr class="border-bottom-row"> <td style="width: 5%; color: black; font-weight:…"
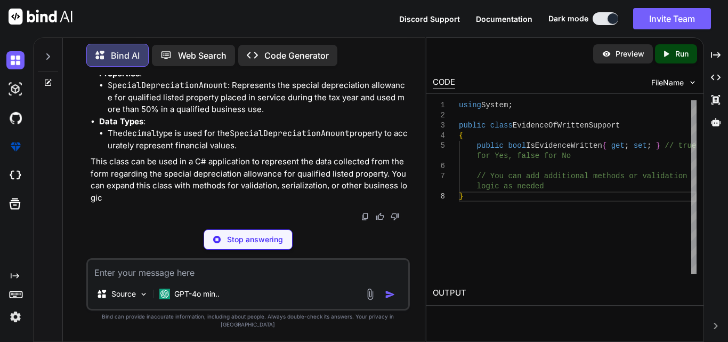
scroll to position [25452, 0]
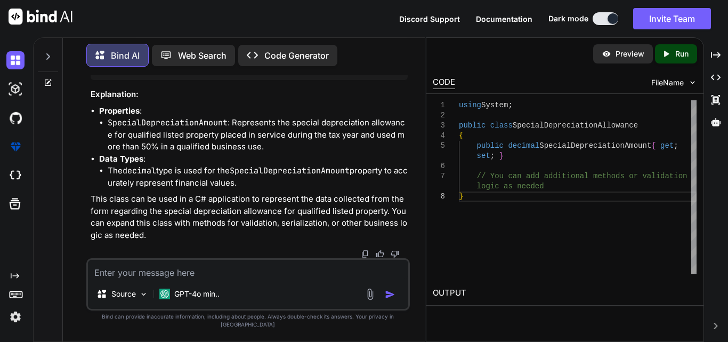
drag, startPoint x: 353, startPoint y: 134, endPoint x: 117, endPoint y: 136, distance: 236.2
click at [117, 80] on div "using System; public class SpecialDepreciationAllowance { public decimal Specia…" at bounding box center [249, 55] width 317 height 50
click at [119, 279] on textarea at bounding box center [248, 269] width 320 height 19
paste textarea "<table class="formk2-table"> <tr> <td class="formatvalue"> <input type="text" c…"
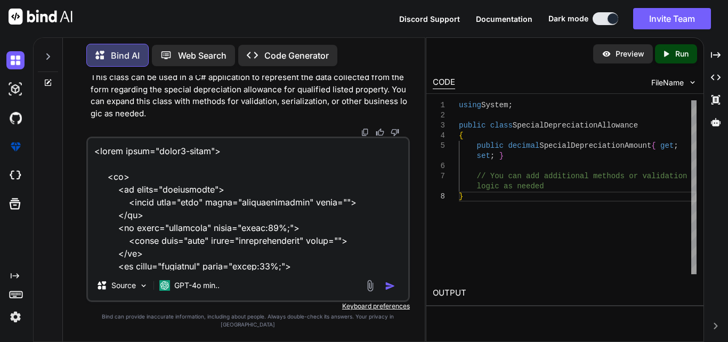
scroll to position [1165, 0]
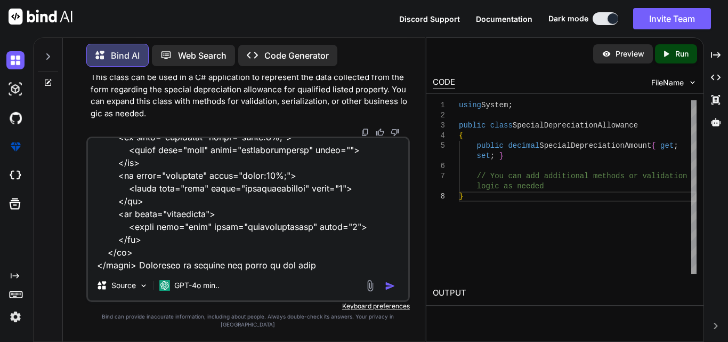
type textarea "<table class="formk2-table"> <tr> <td class="formatvalue"> <input type="text" c…"
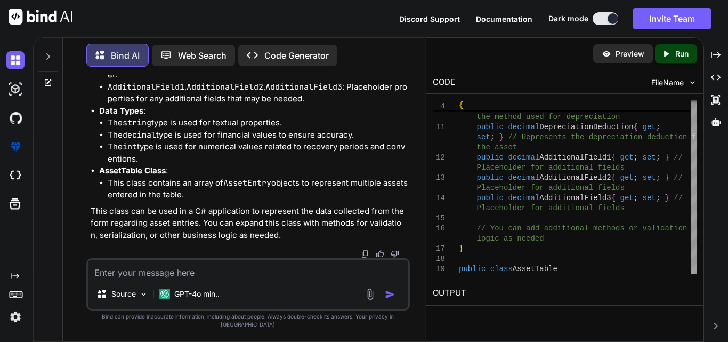
scroll to position [26484, 0]
drag, startPoint x: 115, startPoint y: 166, endPoint x: 180, endPoint y: 162, distance: 65.2
